Goal: Transaction & Acquisition: Purchase product/service

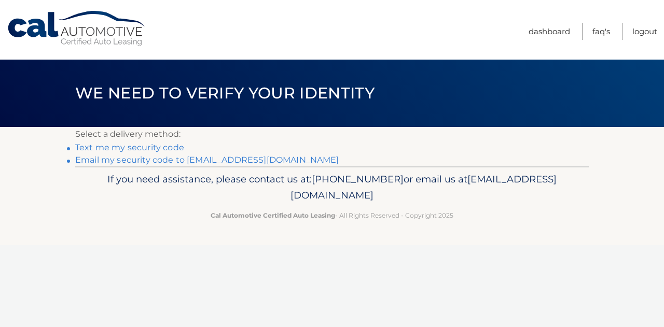
click at [239, 160] on link "Email my security code to d******@smirnovlaw.com" at bounding box center [207, 160] width 264 height 10
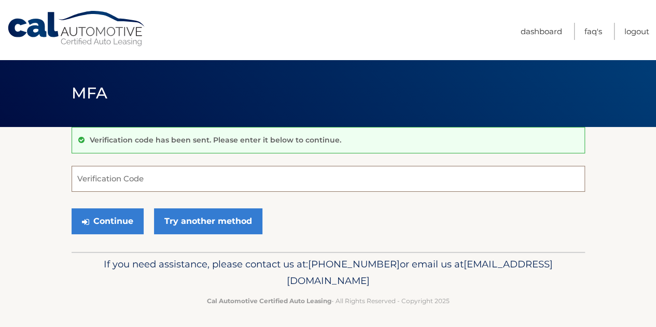
click at [221, 177] on input "Verification Code" at bounding box center [329, 179] width 514 height 26
click at [216, 174] on input "Verification Code" at bounding box center [329, 179] width 514 height 26
paste input "302026"
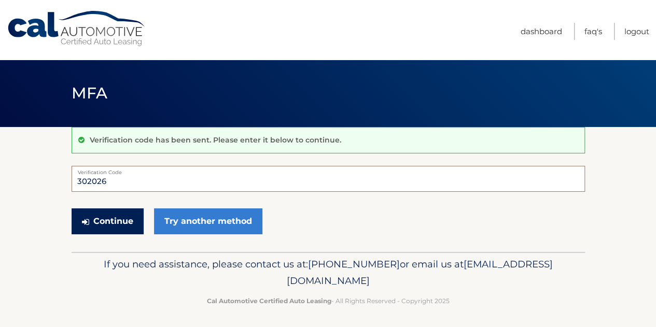
type input "302026"
click at [95, 219] on button "Continue" at bounding box center [108, 222] width 72 height 26
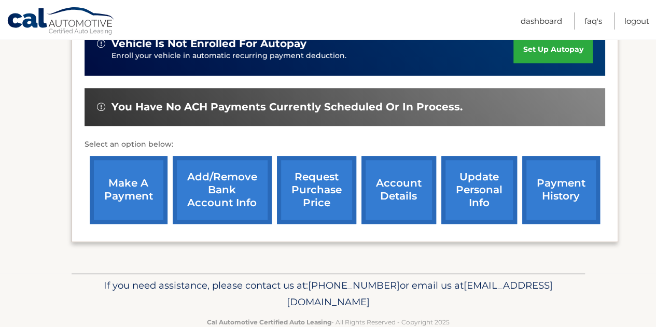
scroll to position [338, 0]
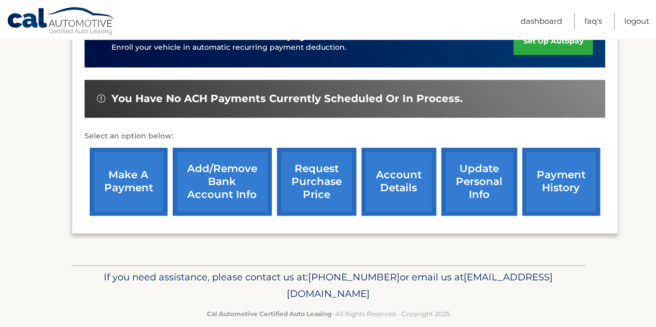
click at [137, 168] on link "make a payment" at bounding box center [129, 182] width 78 height 68
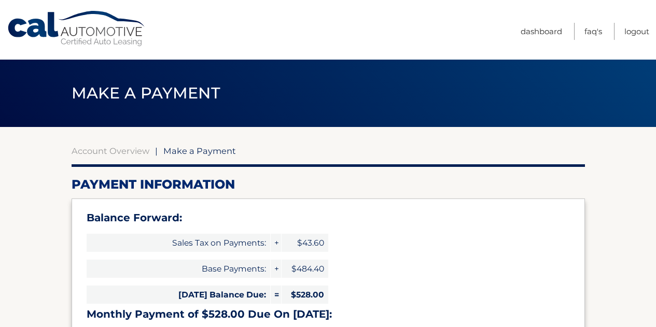
select select "ZjMyYTFjMmYtYjY3Yi00M2VmLTlhN2YtOGQ0MjRiYzBjMWRi"
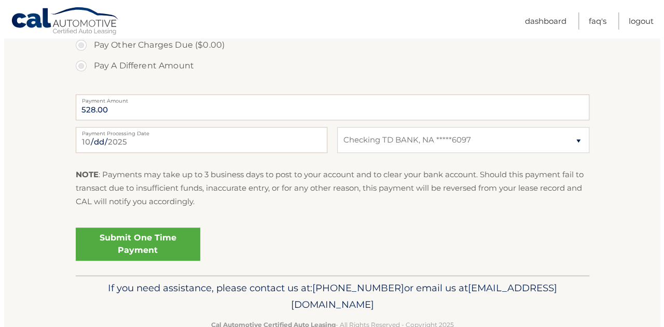
scroll to position [484, 0]
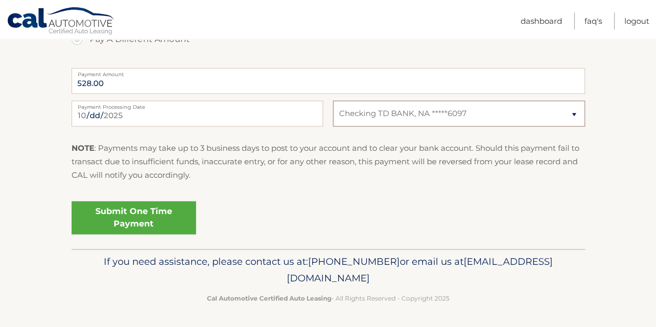
click at [576, 112] on select "Select Bank Account Checking TD BANK, NA *****6097" at bounding box center [459, 114] width 252 height 26
click at [151, 226] on link "Submit One Time Payment" at bounding box center [134, 217] width 125 height 33
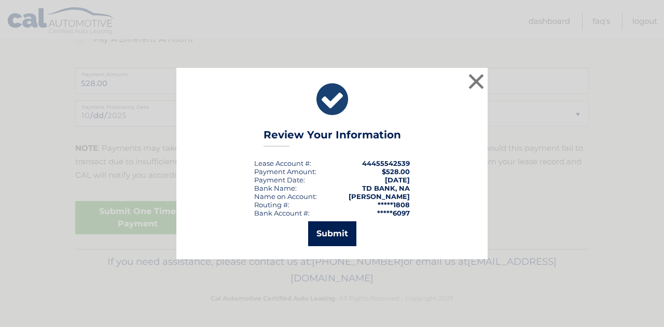
click at [329, 236] on button "Submit" at bounding box center [332, 234] width 48 height 25
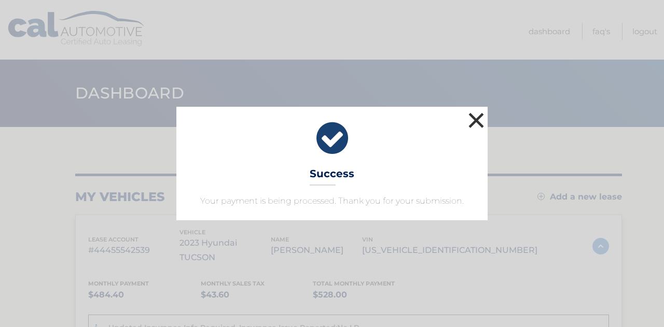
click at [480, 117] on button "×" at bounding box center [476, 120] width 21 height 21
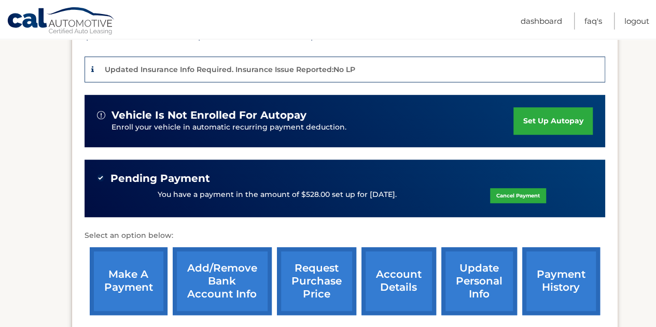
scroll to position [254, 0]
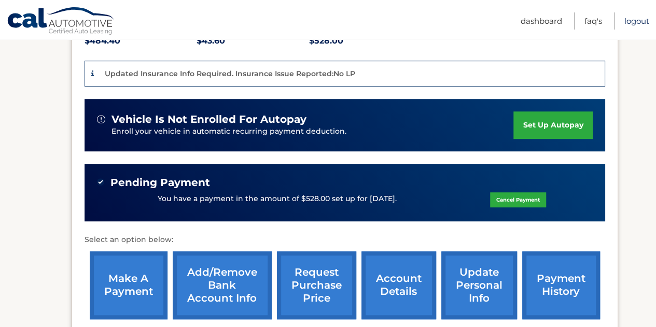
click at [636, 23] on link "Logout" at bounding box center [637, 20] width 25 height 17
